Goal: Information Seeking & Learning: Learn about a topic

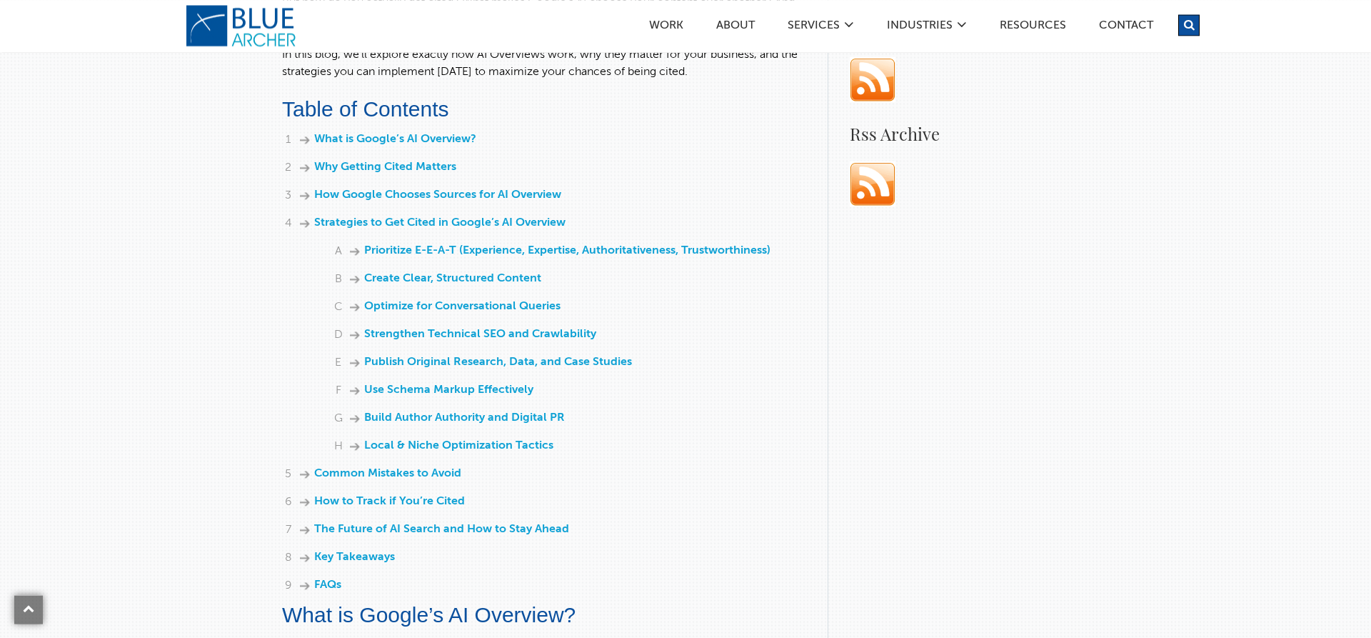
scroll to position [895, 0]
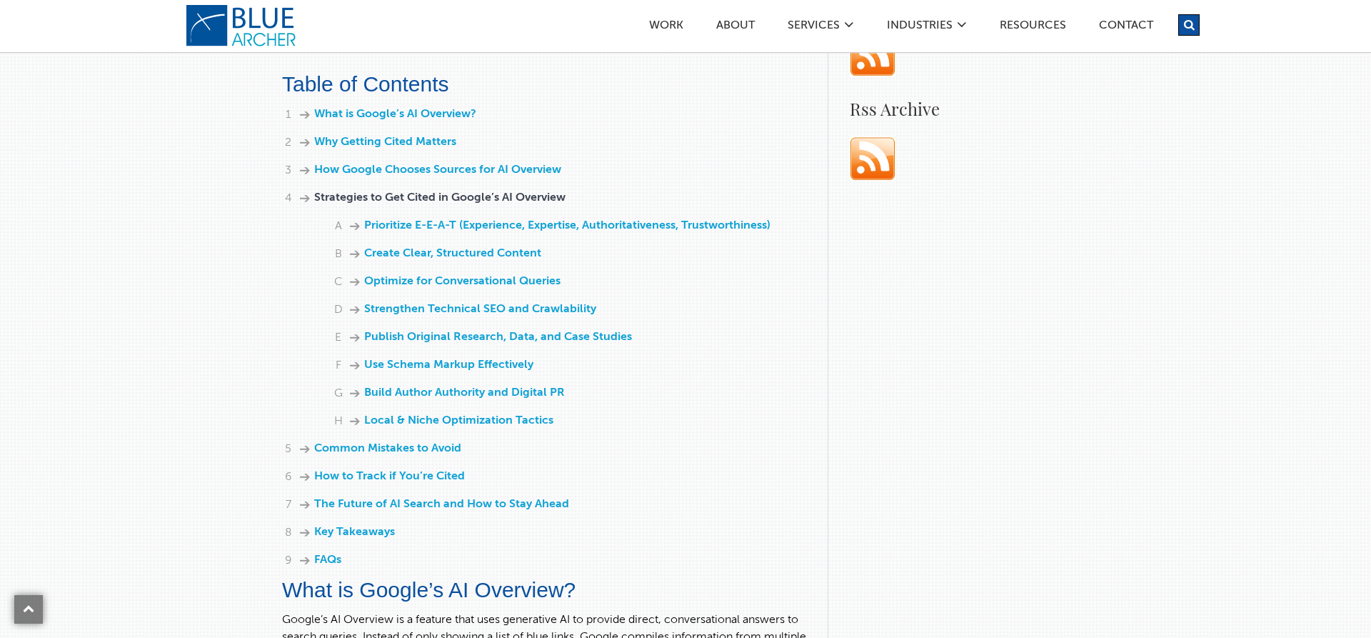
click at [530, 203] on link "Strategies to Get Cited in Google’s AI Overview" at bounding box center [439, 197] width 251 height 11
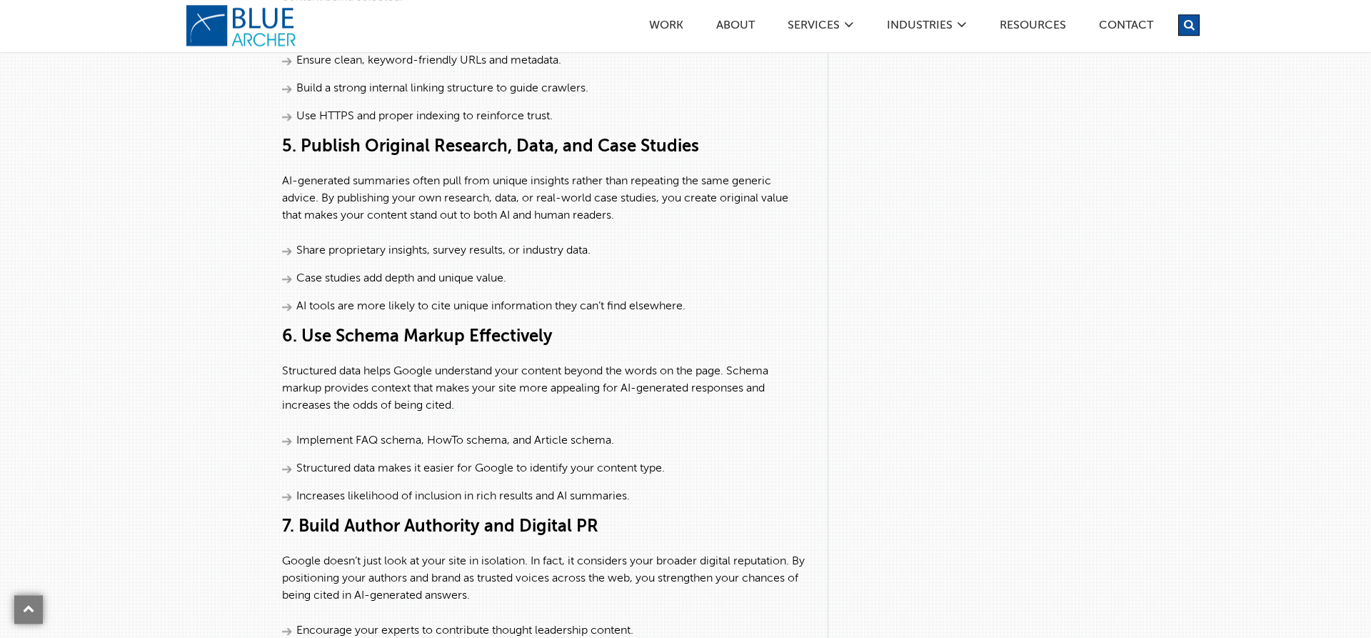
scroll to position [2933, 0]
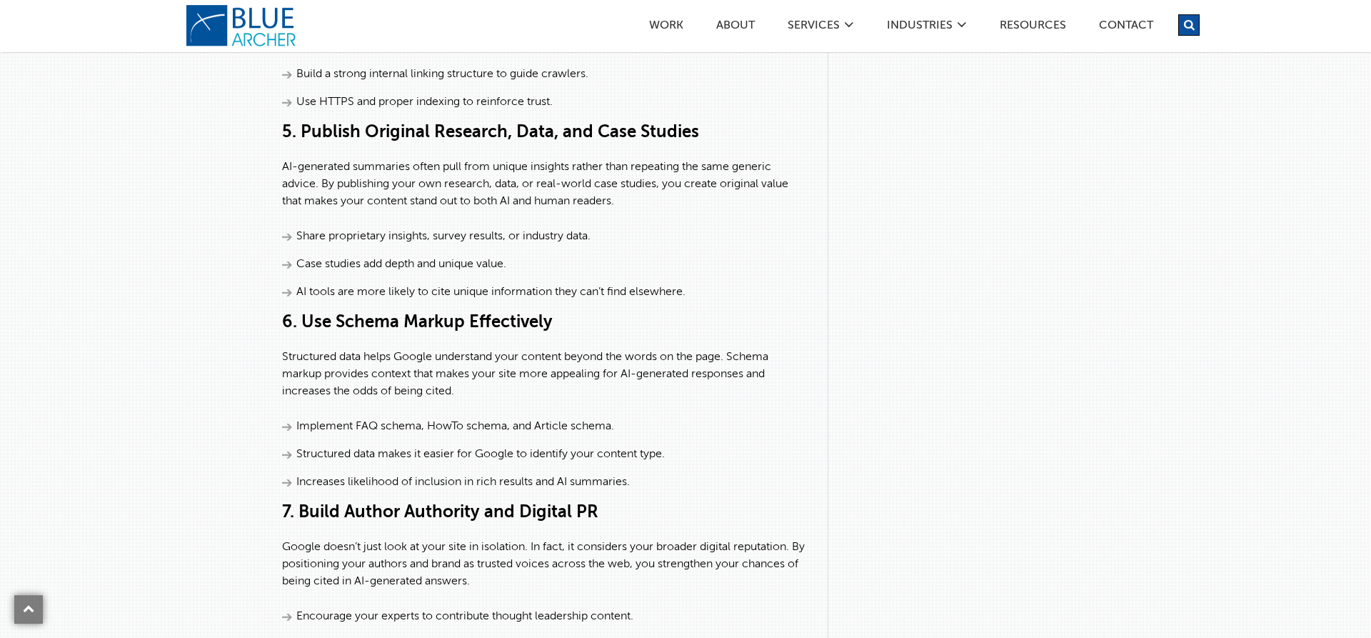
click at [753, 301] on li "AI tools are more likely to cite unique information they can’t find elsewhere." at bounding box center [544, 291] width 524 height 17
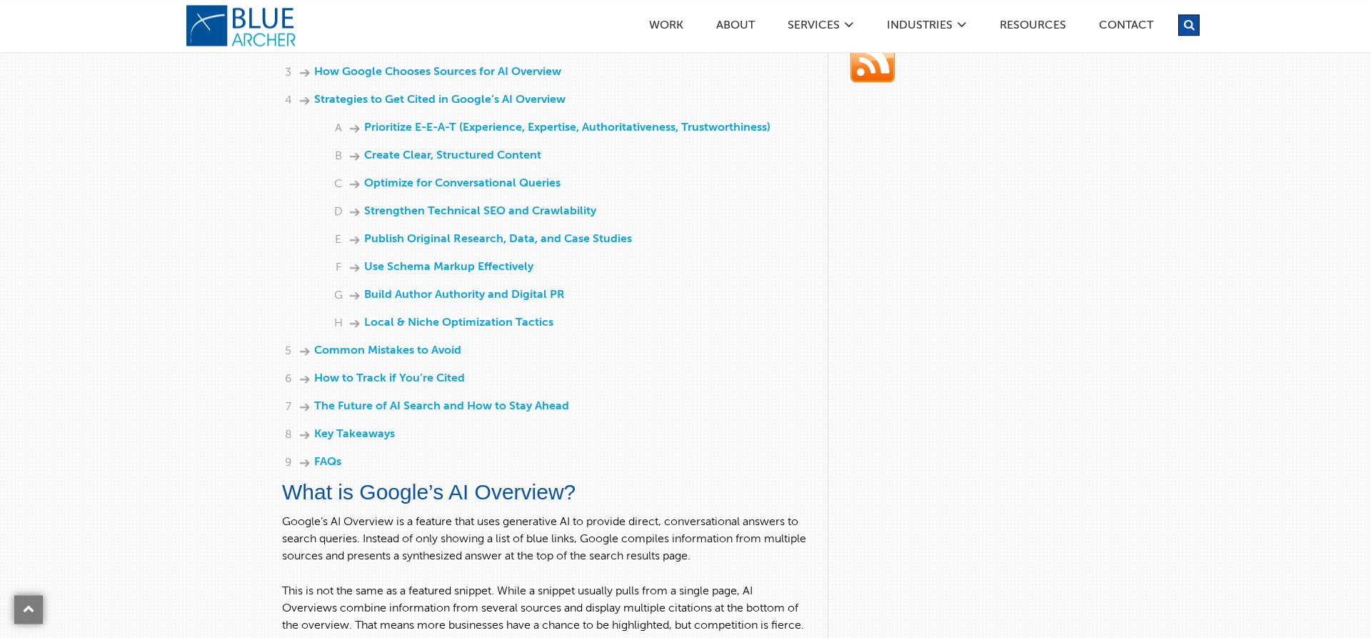
scroll to position [980, 0]
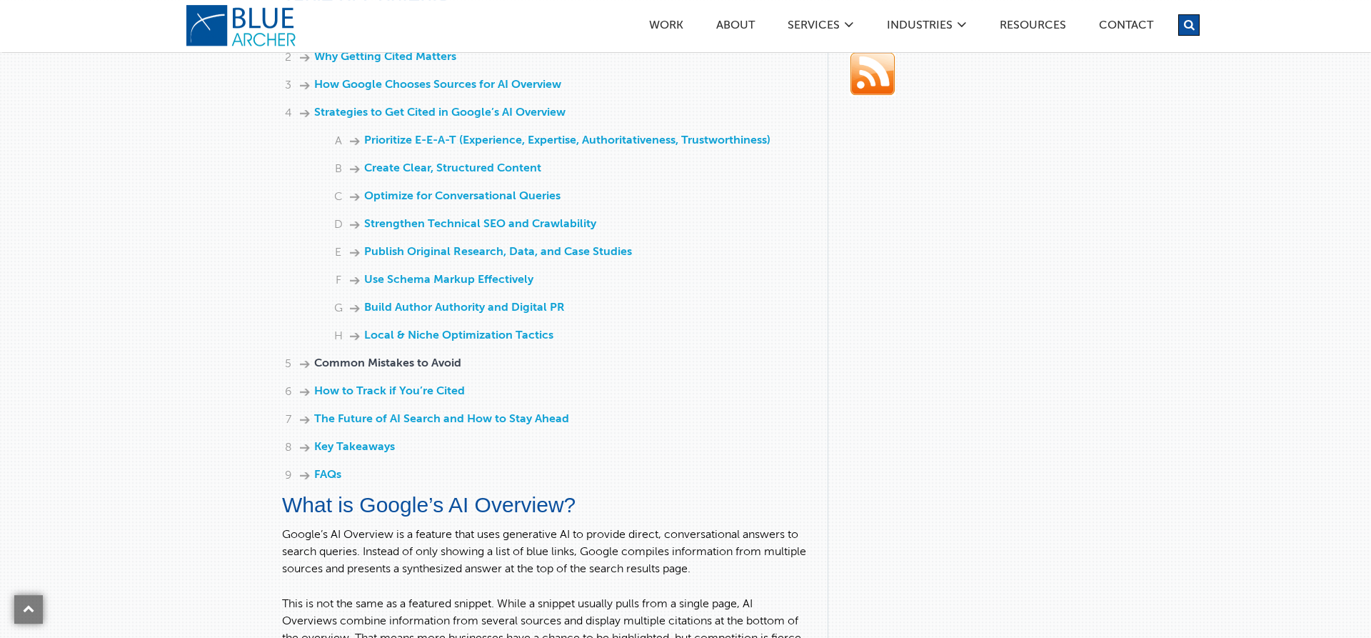
click at [420, 369] on link "Common Mistakes to Avoid" at bounding box center [387, 363] width 147 height 11
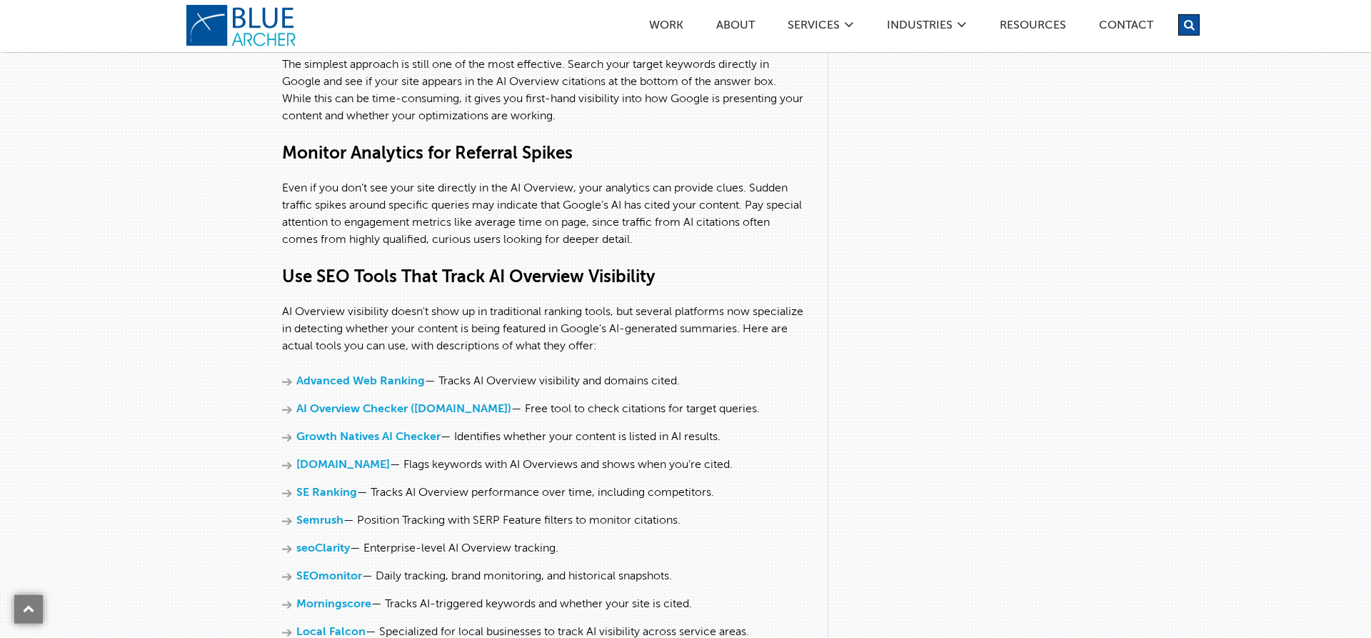
scroll to position [4580, 0]
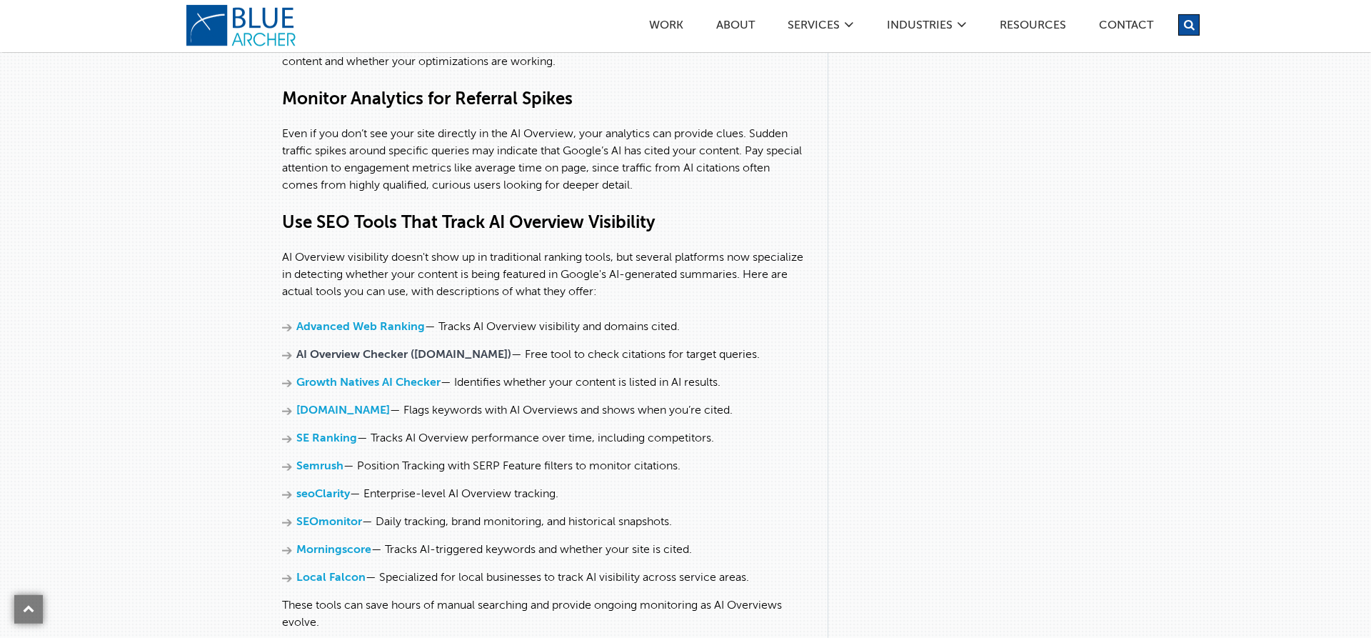
click at [395, 361] on link "AI Overview Checker ([DOMAIN_NAME])" at bounding box center [403, 354] width 215 height 11
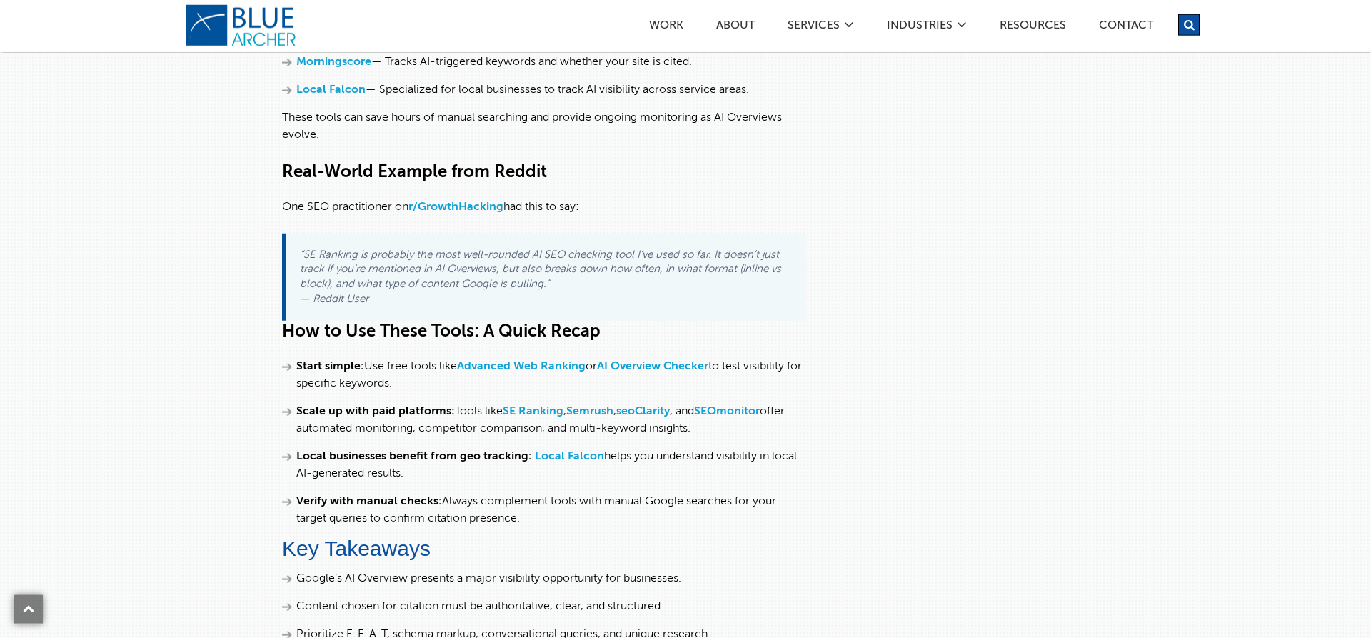
scroll to position [5068, 0]
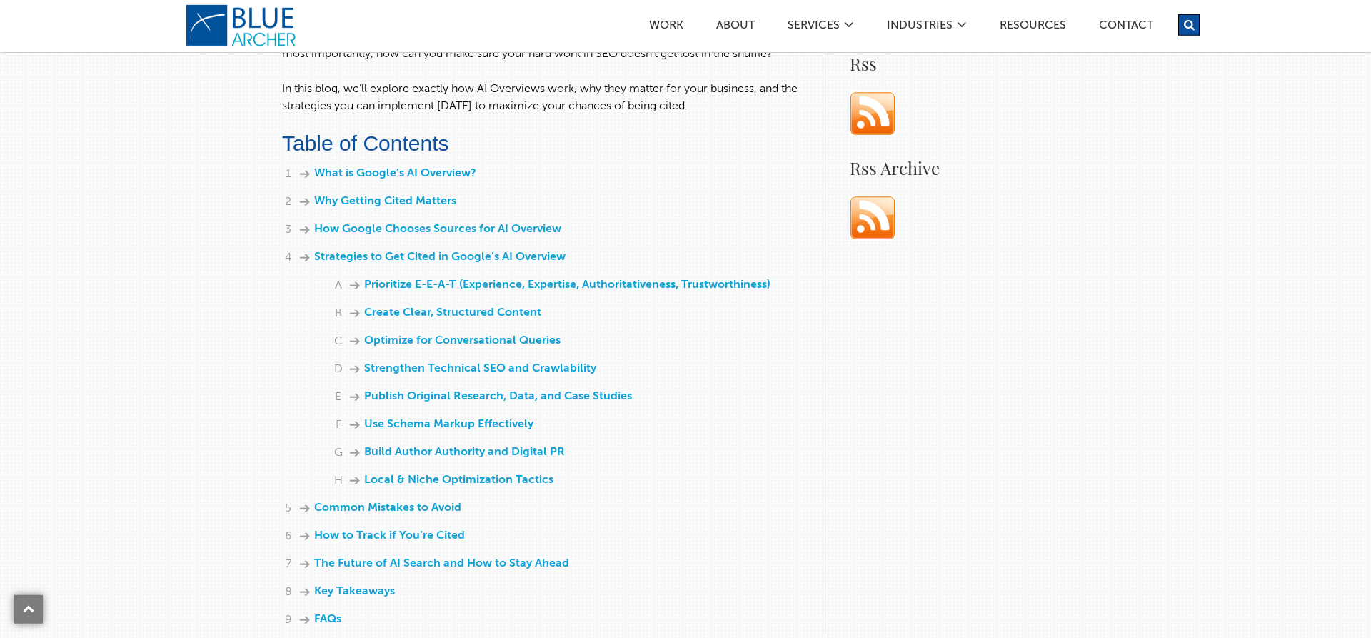
scroll to position [510, 0]
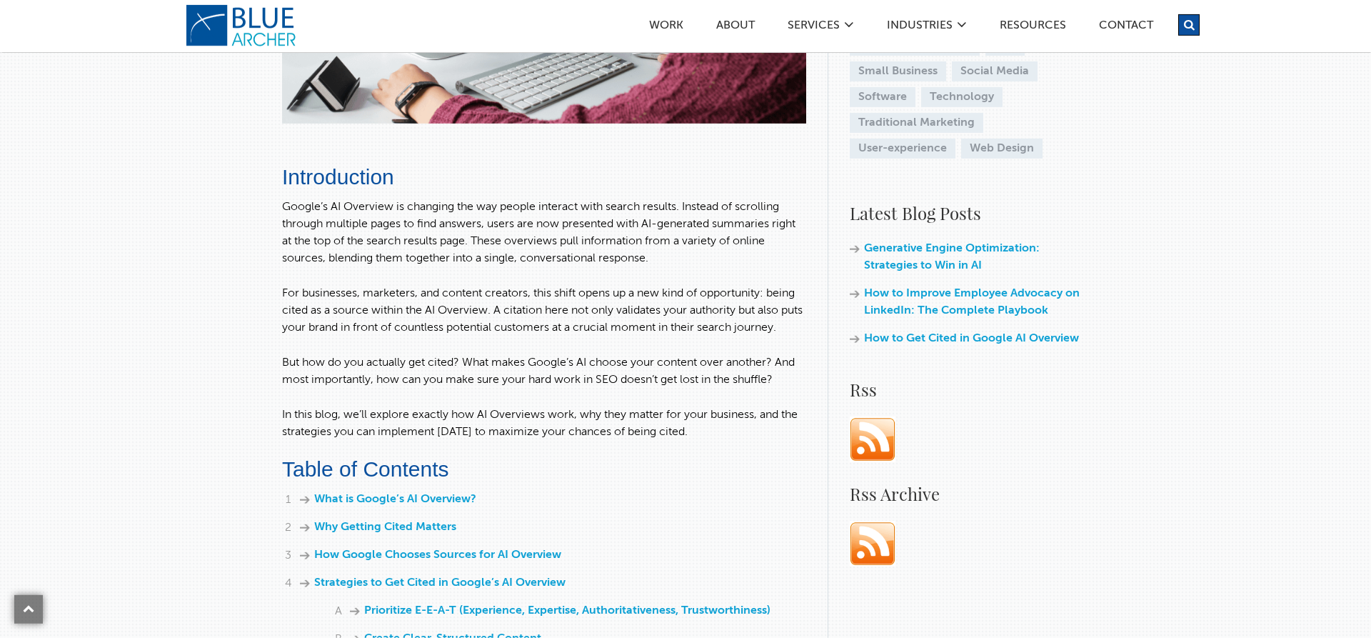
click at [595, 301] on p "For businesses, marketers, and content creators, this shift opens up a new kind…" at bounding box center [544, 310] width 524 height 51
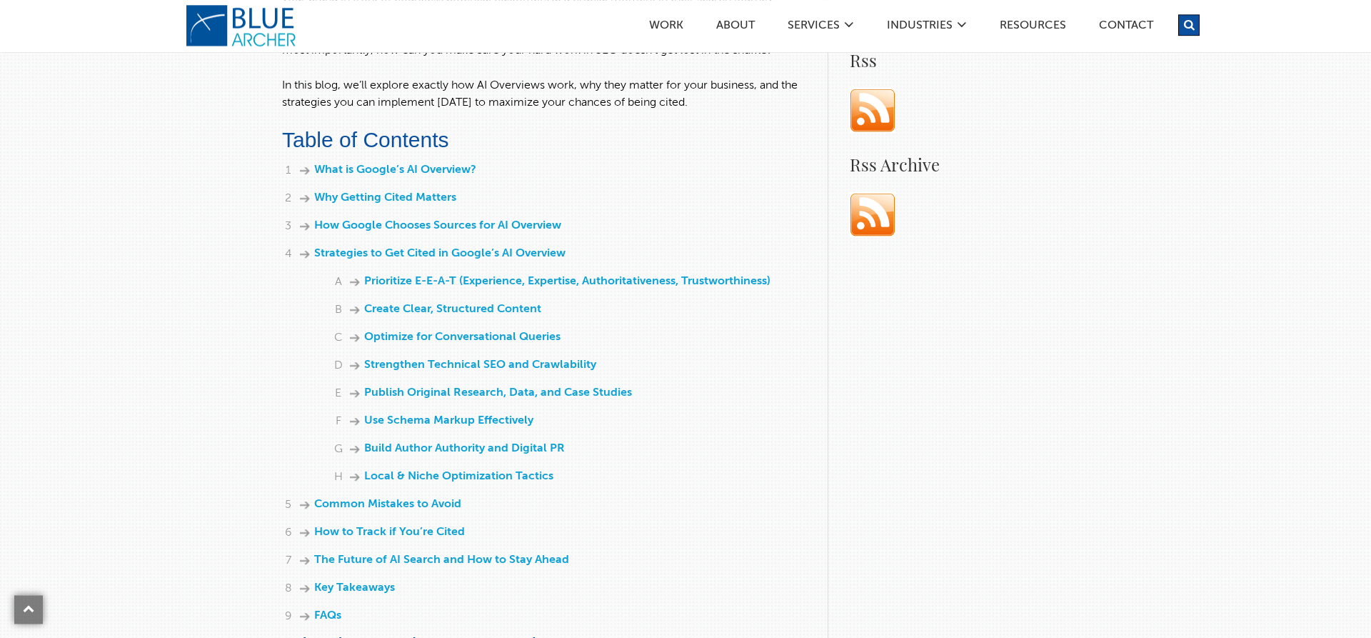
scroll to position [999, 0]
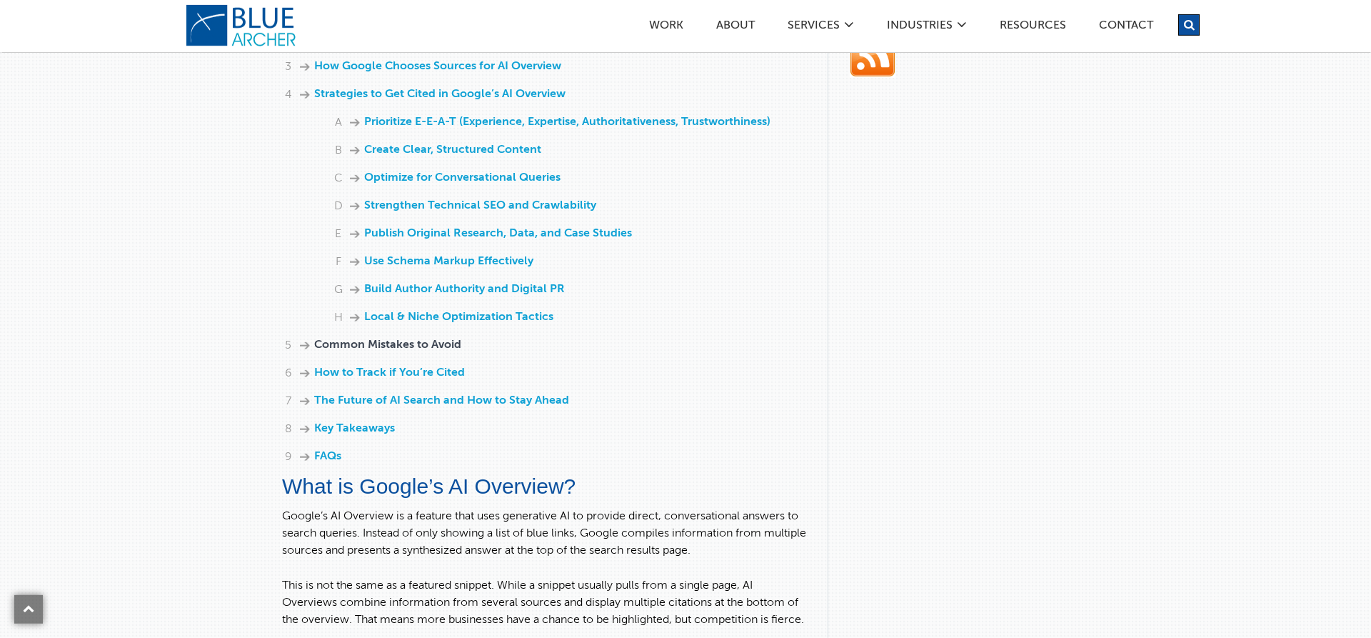
click at [423, 351] on link "Common Mistakes to Avoid" at bounding box center [387, 344] width 147 height 11
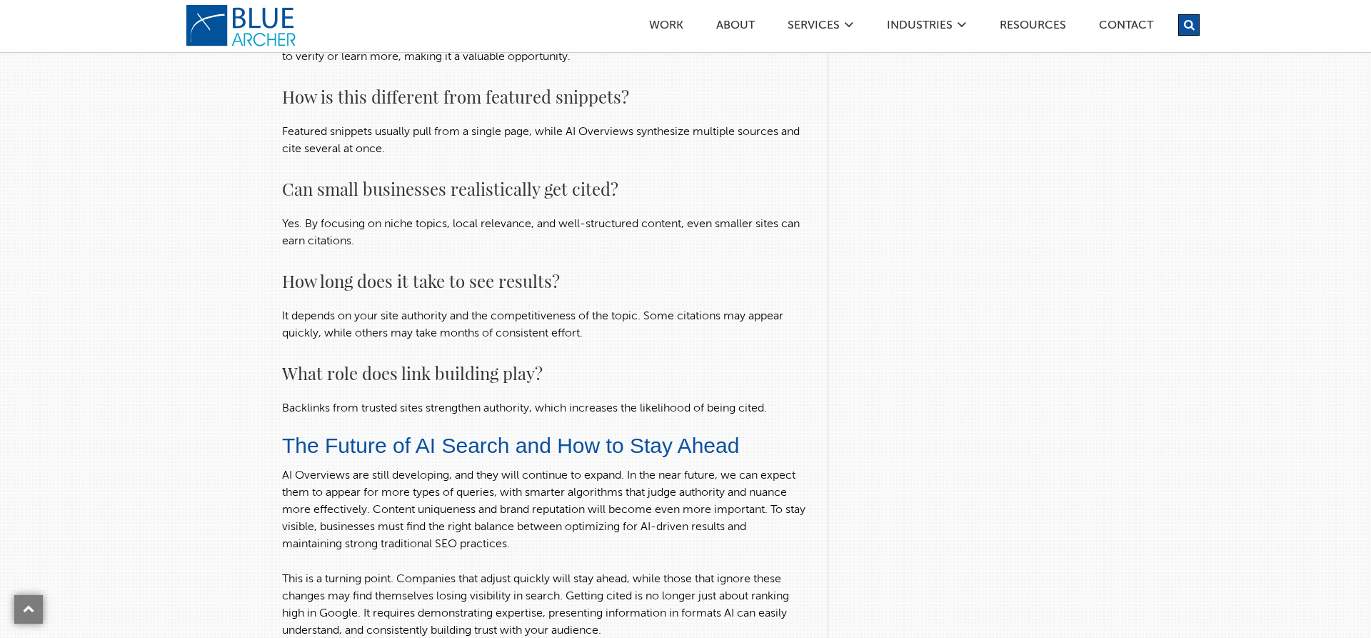
scroll to position [6836, 0]
